Goal: Transaction & Acquisition: Purchase product/service

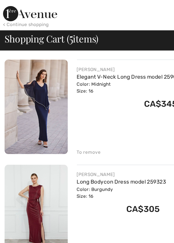
scroll to position [187, 0]
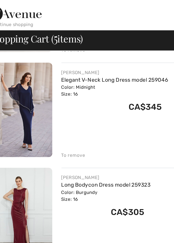
click at [56, 55] on font "Elegant V-Neck Long Dress model 259046" at bounding box center [86, 53] width 71 height 4
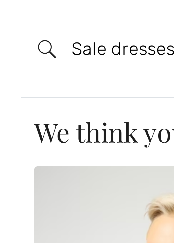
scroll to position [4, 0]
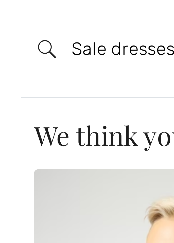
click at [17, 29] on div "Sorry, no results were found for " Sale dresses " Some useful tips for your sea…" at bounding box center [87, 134] width 174 height 220
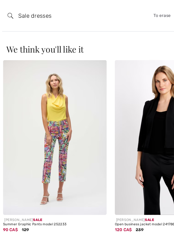
scroll to position [0, 80]
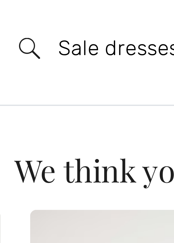
click at [29, 11] on input "Sale dresses" at bounding box center [73, 11] width 94 height 15
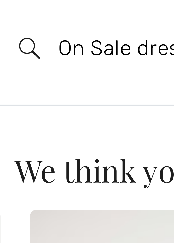
type input "On Sale dresses"
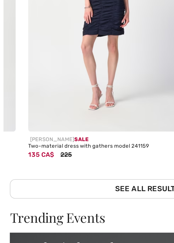
scroll to position [0, 75]
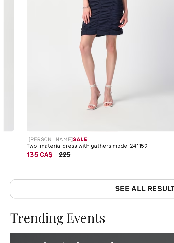
click at [48, 96] on div "JOSEPH RIBKOFF Sale" at bounding box center [67, 95] width 77 height 4
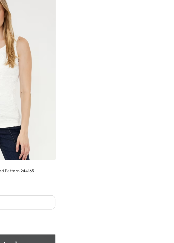
scroll to position [0, 0]
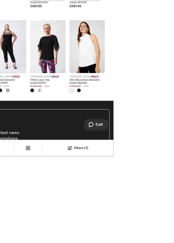
scroll to position [884, 0]
